Goal: Information Seeking & Learning: Find specific fact

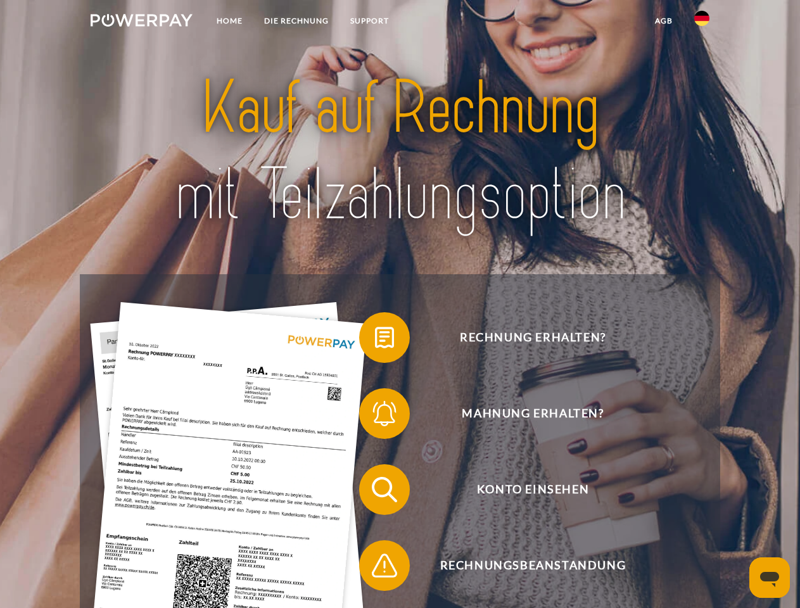
click at [141, 22] on img at bounding box center [142, 20] width 102 height 13
click at [702, 22] on img at bounding box center [701, 18] width 15 height 15
click at [663, 21] on link "agb" at bounding box center [663, 20] width 39 height 23
click at [375, 340] on span at bounding box center [365, 337] width 63 height 63
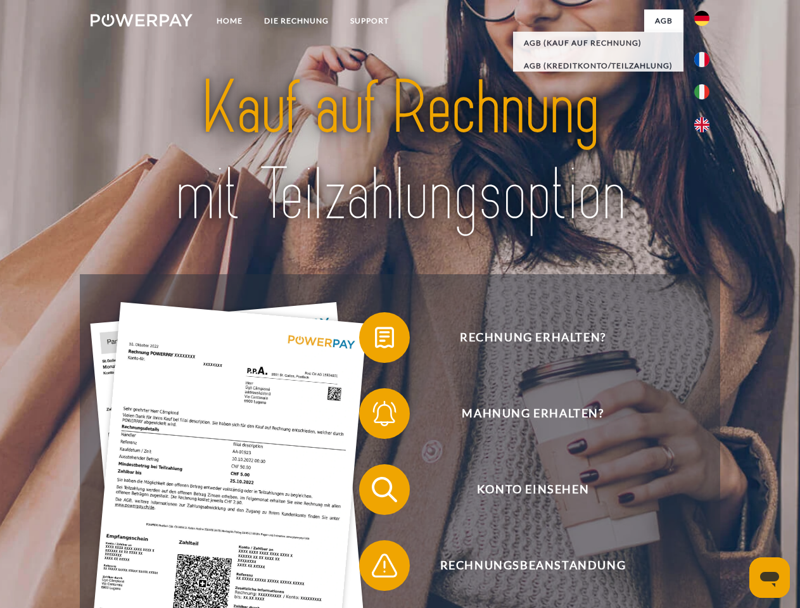
click at [375, 416] on span at bounding box center [365, 413] width 63 height 63
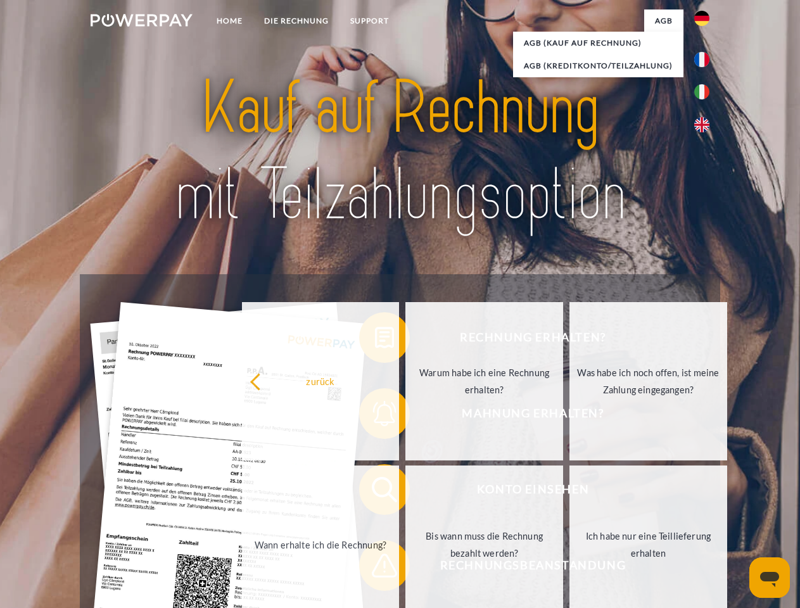
click at [405, 492] on link "Bis wann muss die Rechnung bezahlt werden?" at bounding box center [484, 544] width 158 height 158
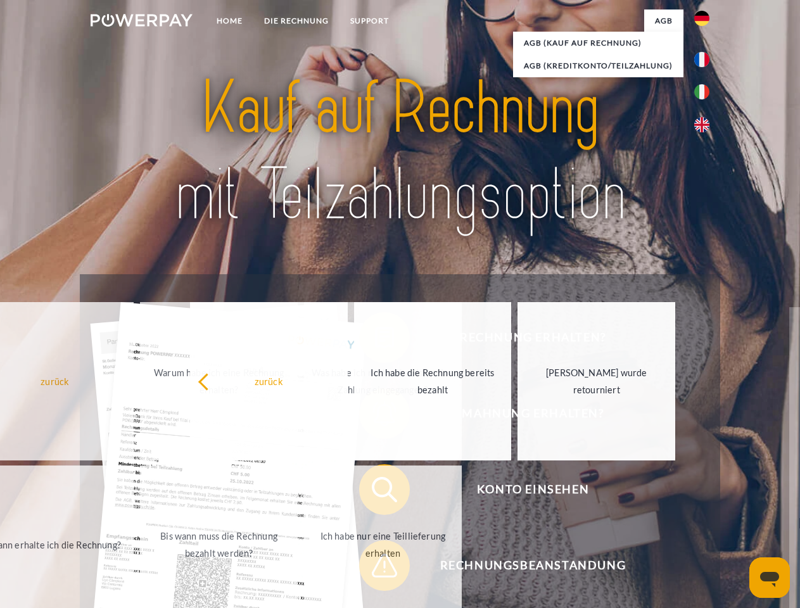
click at [375, 568] on span at bounding box center [365, 565] width 63 height 63
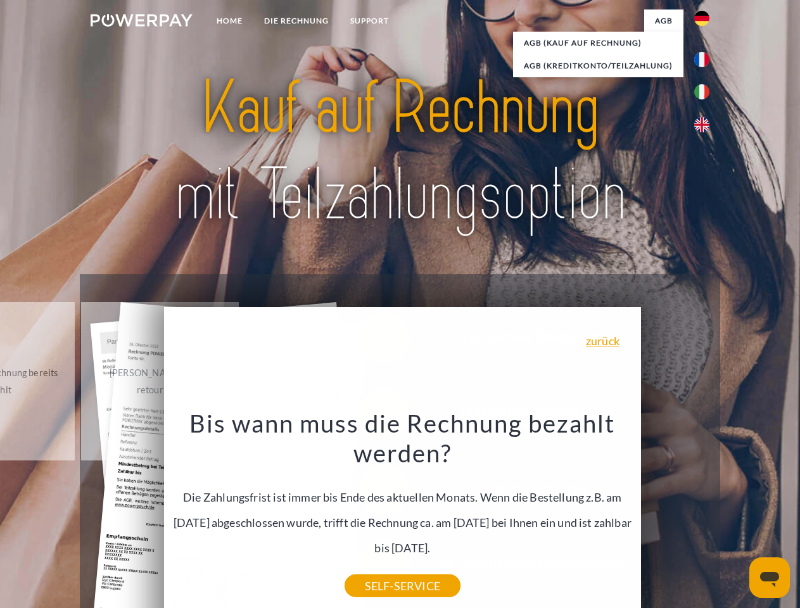
click at [769, 578] on icon "Messaging-Fenster öffnen" at bounding box center [769, 579] width 19 height 15
